Goal: Task Accomplishment & Management: Manage account settings

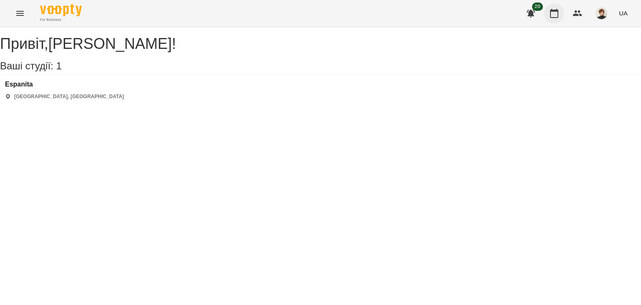
click at [553, 15] on icon "button" at bounding box center [554, 13] width 10 height 10
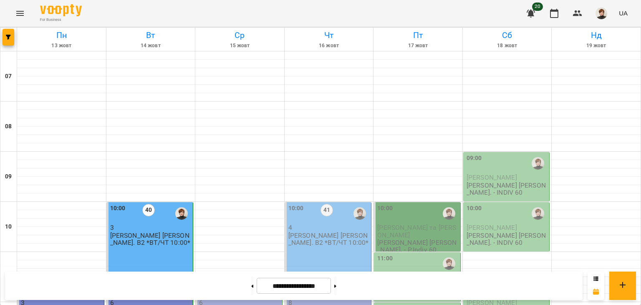
scroll to position [500, 0]
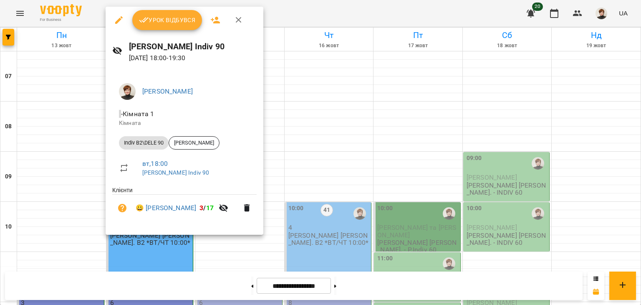
click at [169, 22] on span "Урок відбувся" at bounding box center [167, 20] width 57 height 10
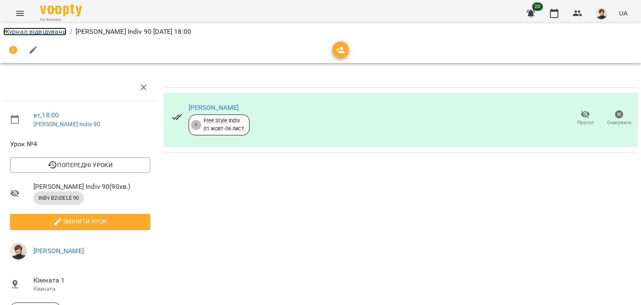
click at [10, 28] on link "Журнал відвідувань" at bounding box center [34, 32] width 63 height 8
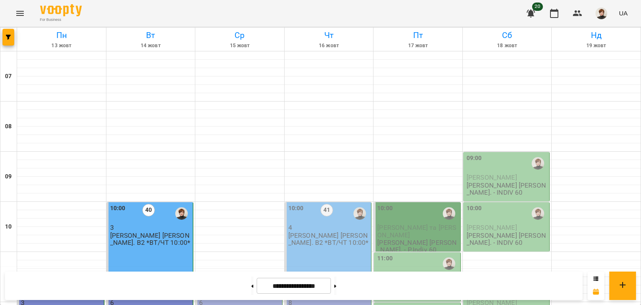
scroll to position [586, 0]
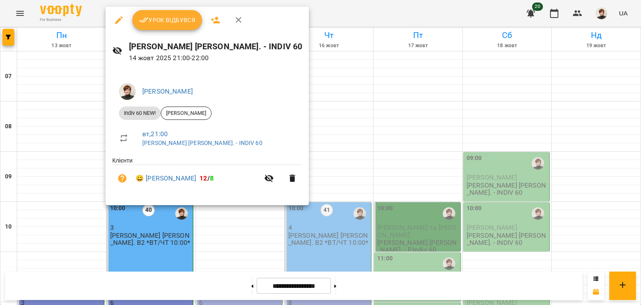
click at [163, 15] on span "Урок відбувся" at bounding box center [167, 20] width 57 height 10
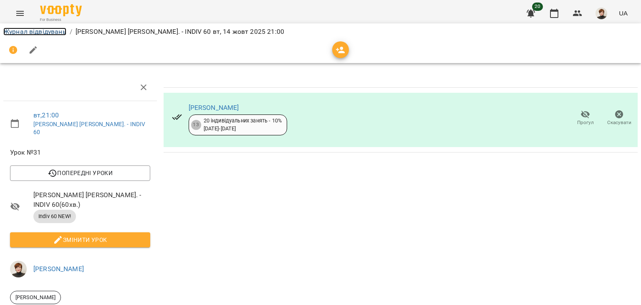
click at [18, 30] on link "Журнал відвідувань" at bounding box center [34, 32] width 63 height 8
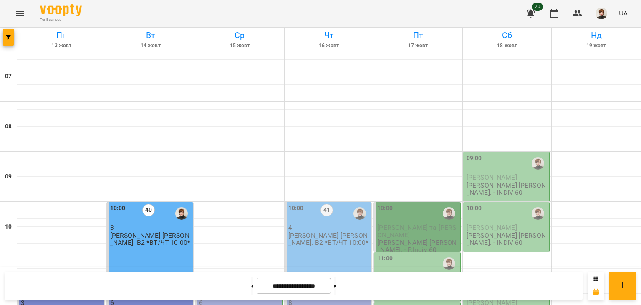
scroll to position [586, 0]
